Goal: Task Accomplishment & Management: Manage account settings

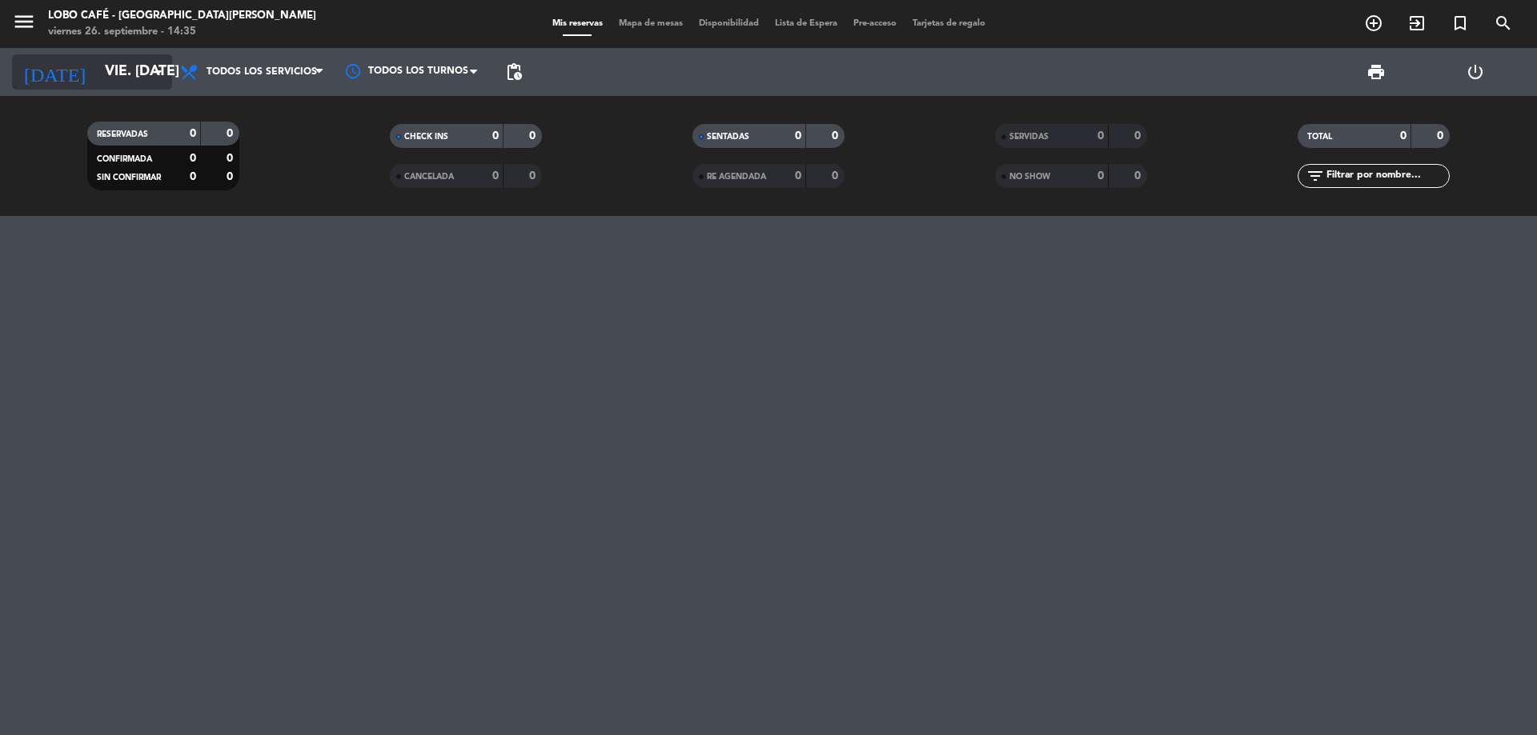
click at [97, 76] on input "vie. [DATE]" at bounding box center [190, 72] width 186 height 32
click at [137, 78] on input "vie. [DATE]" at bounding box center [190, 72] width 186 height 32
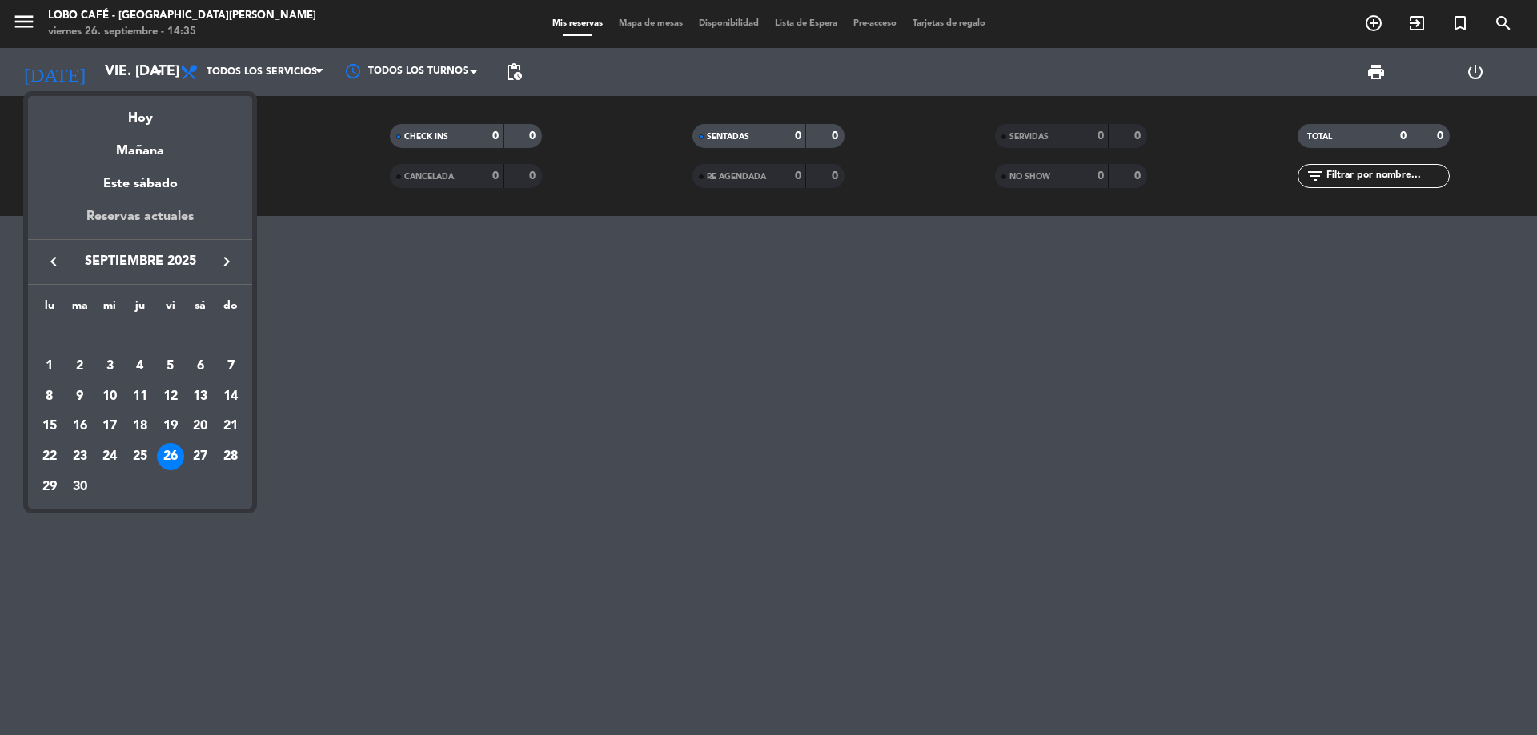
click at [141, 216] on div "Reservas actuales" at bounding box center [140, 222] width 224 height 33
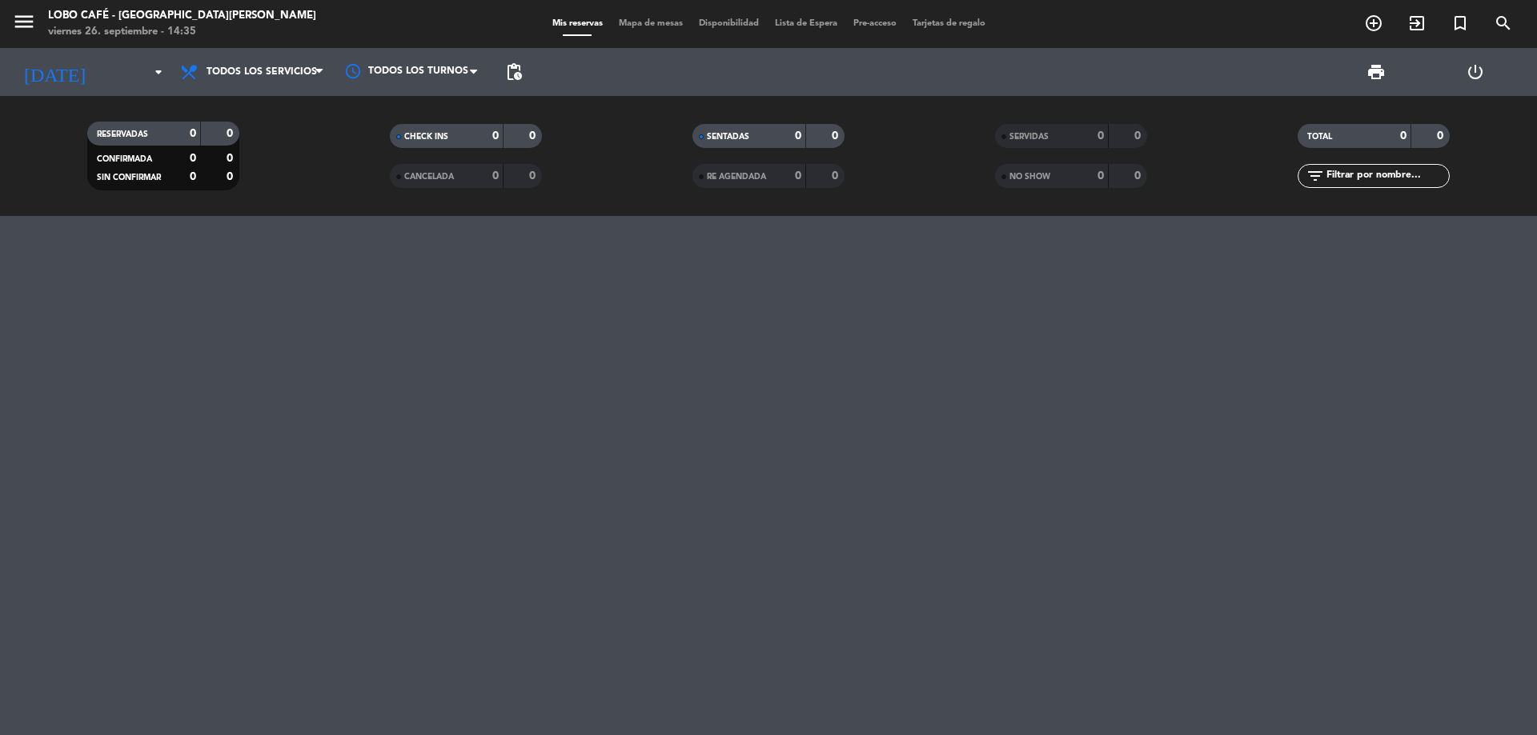
click at [141, 216] on div at bounding box center [768, 475] width 1537 height 519
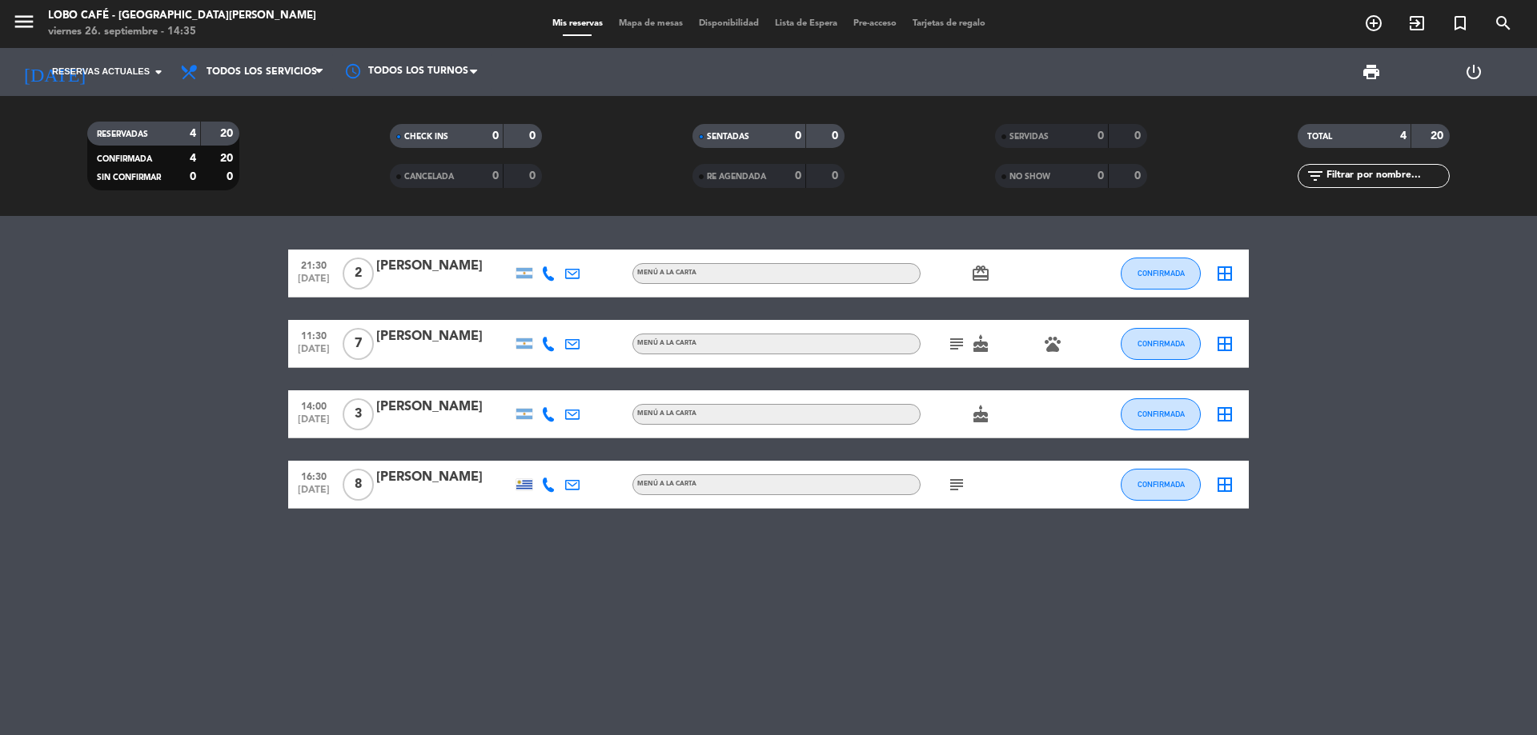
click at [1069, 686] on div "21:30 [DATE] 2 [PERSON_NAME] MENÚ A LA CARTA card_giftcard CONFIRMADA border_al…" at bounding box center [768, 475] width 1537 height 519
click at [102, 66] on span "Reservas actuales" at bounding box center [101, 72] width 98 height 14
click at [107, 62] on input at bounding box center [190, 72] width 186 height 32
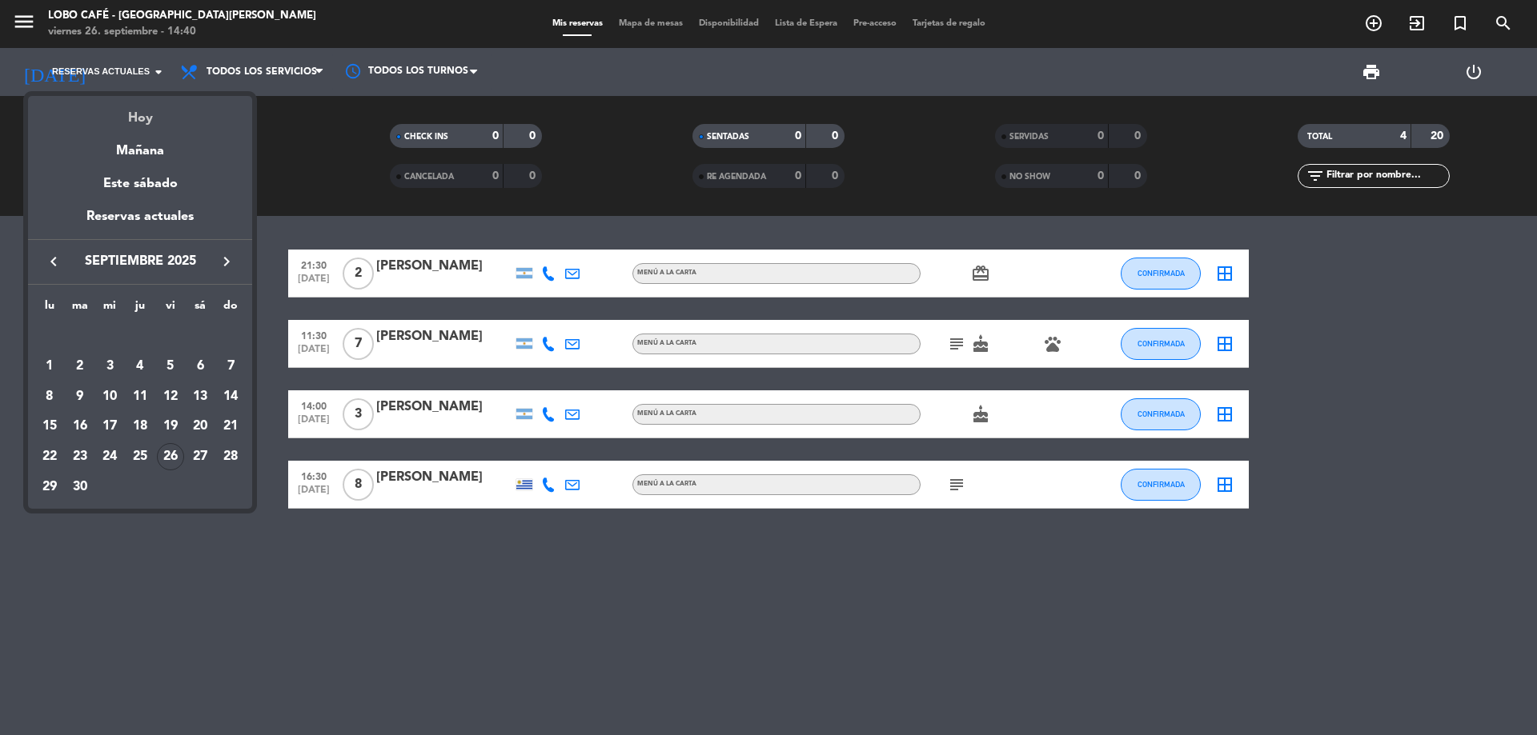
click at [146, 110] on div "Hoy" at bounding box center [140, 112] width 224 height 33
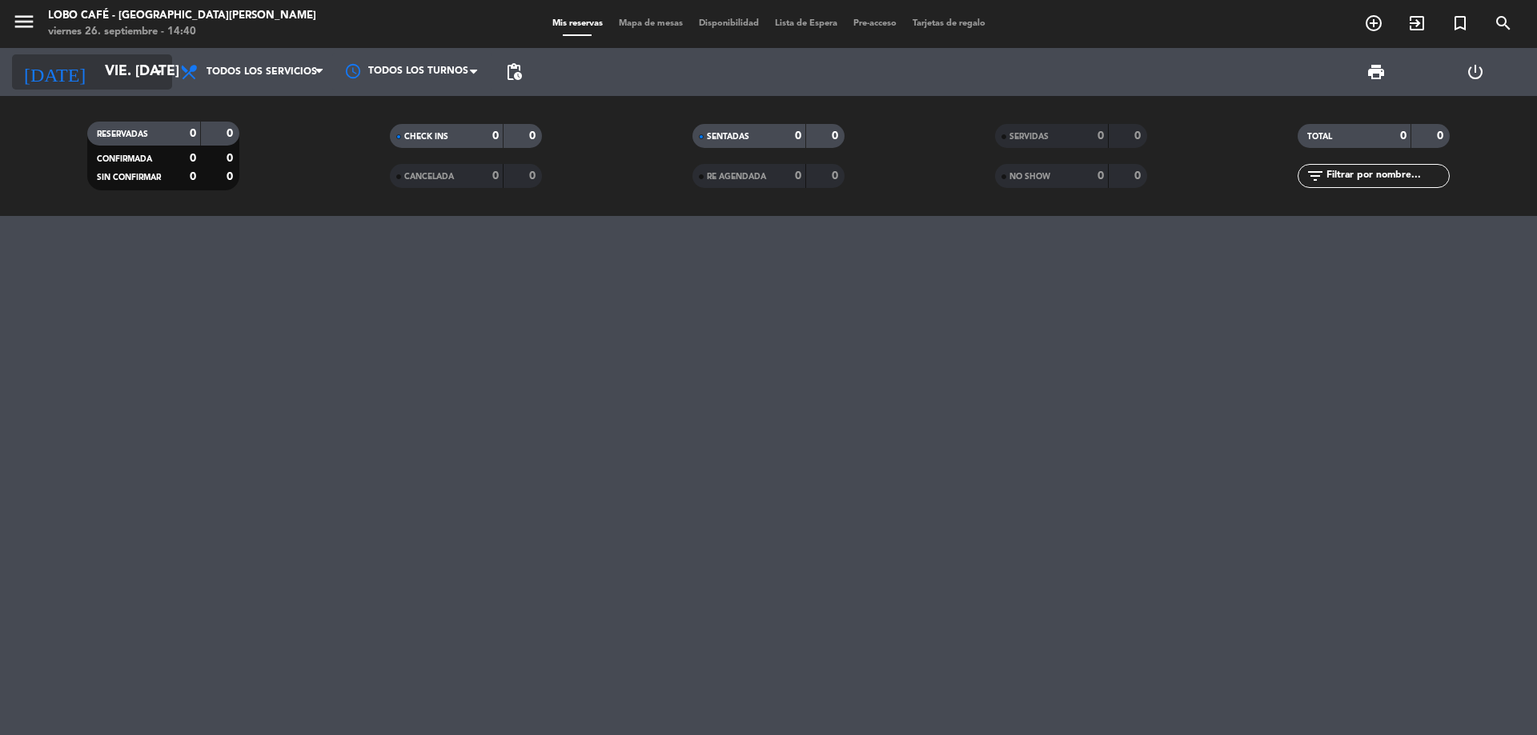
click at [134, 62] on input "vie. [DATE]" at bounding box center [190, 72] width 186 height 32
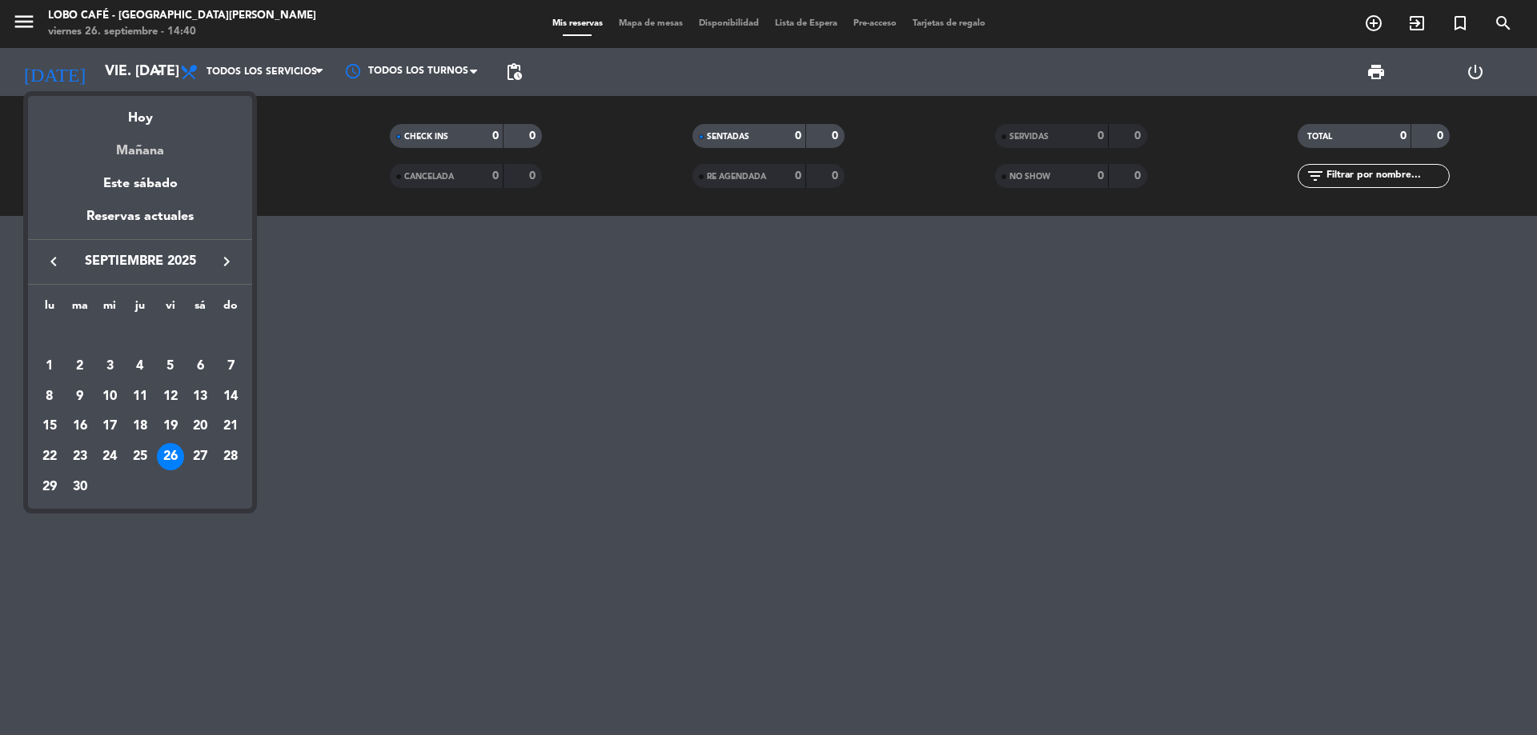
click at [151, 142] on div "Mañana" at bounding box center [140, 145] width 224 height 33
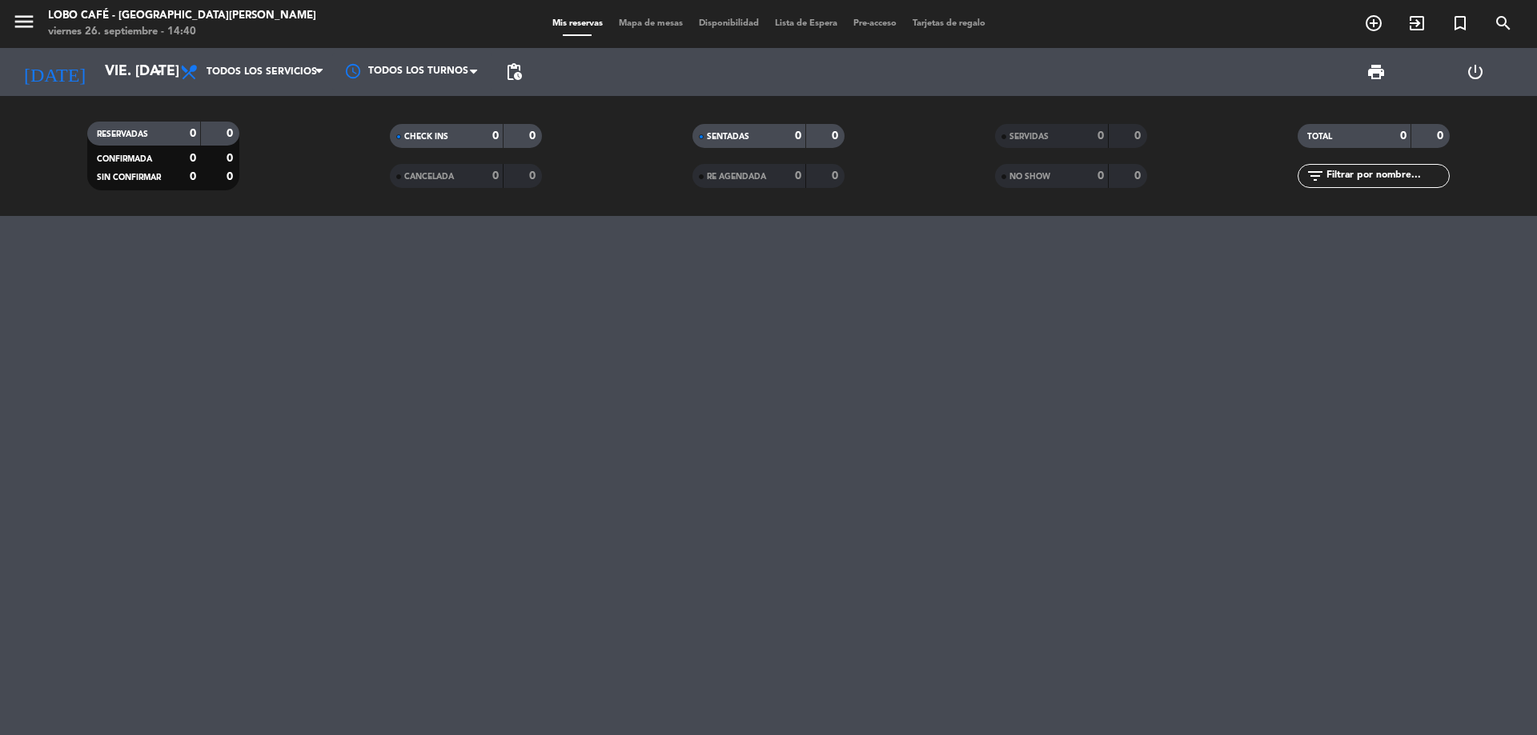
type input "sáb. [DATE]"
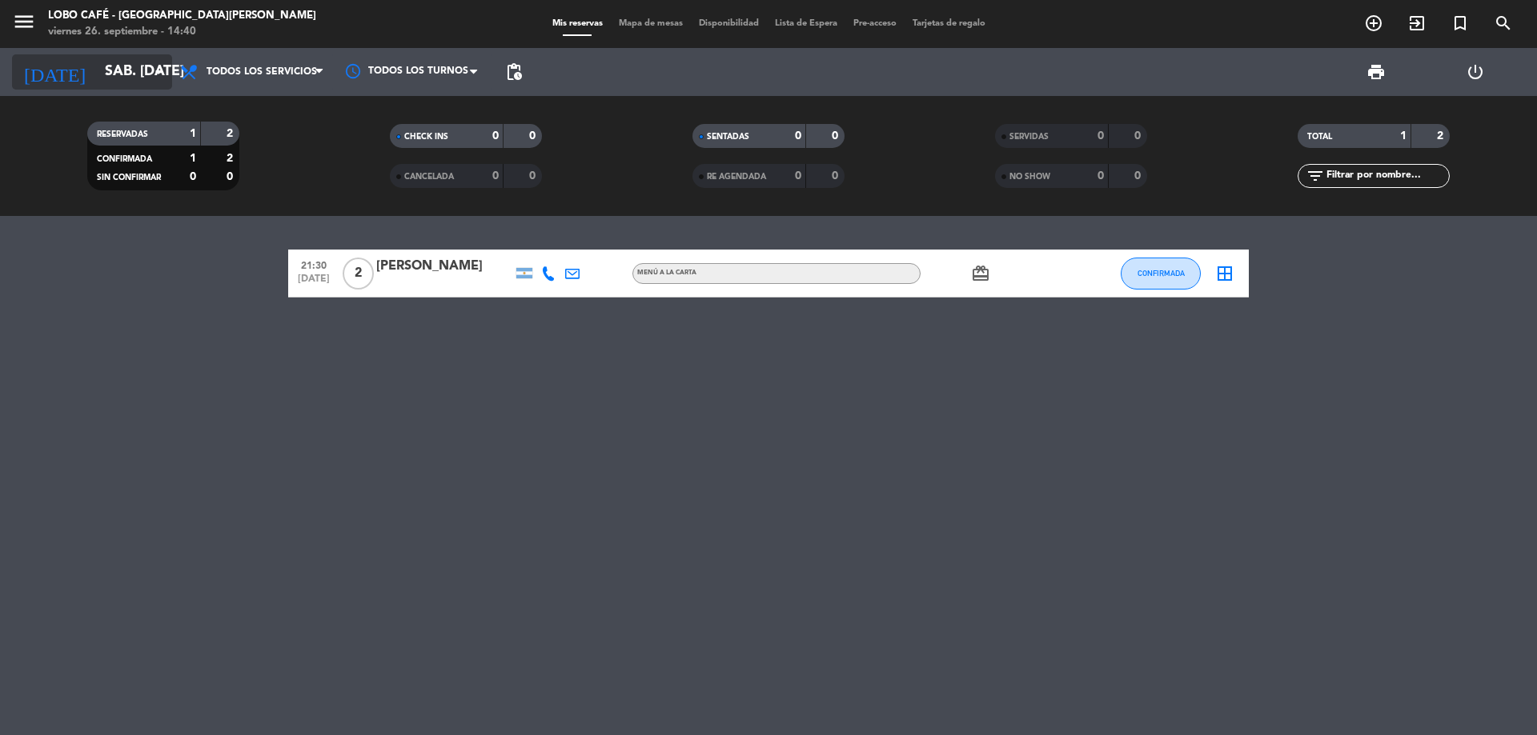
click at [97, 66] on input "sáb. [DATE]" at bounding box center [190, 72] width 186 height 32
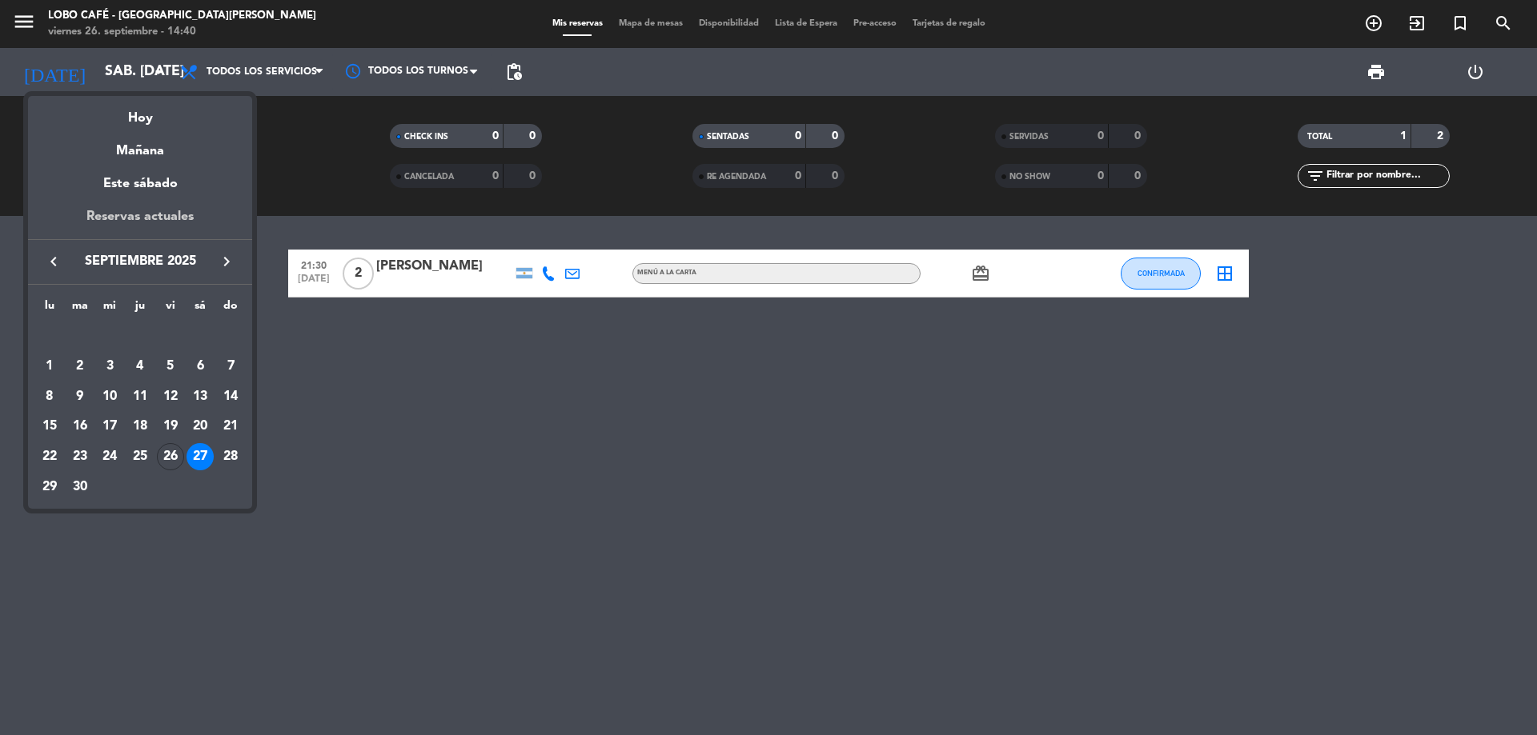
click at [118, 224] on div "Reservas actuales" at bounding box center [140, 222] width 224 height 33
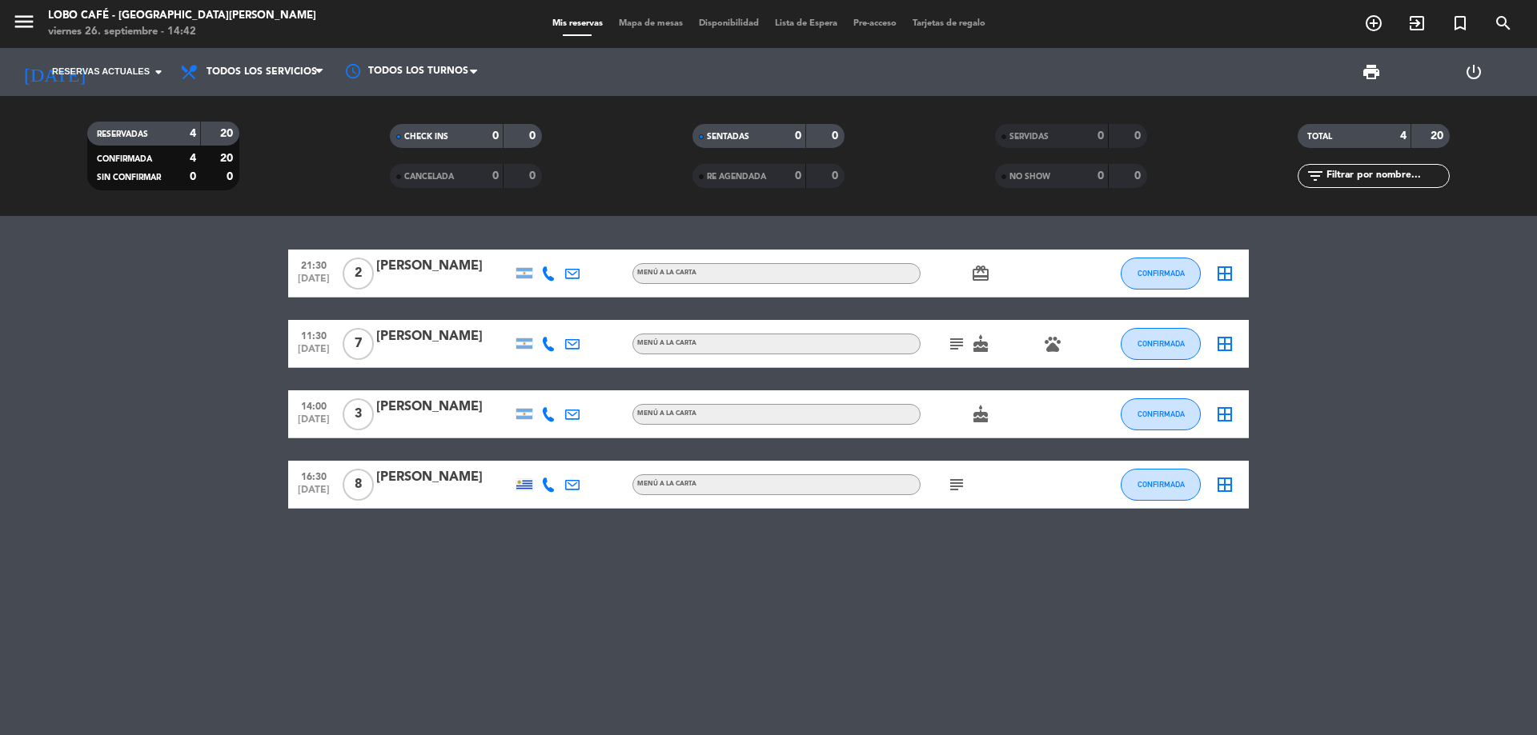
click at [413, 284] on div at bounding box center [444, 284] width 136 height 13
